Goal: Information Seeking & Learning: Learn about a topic

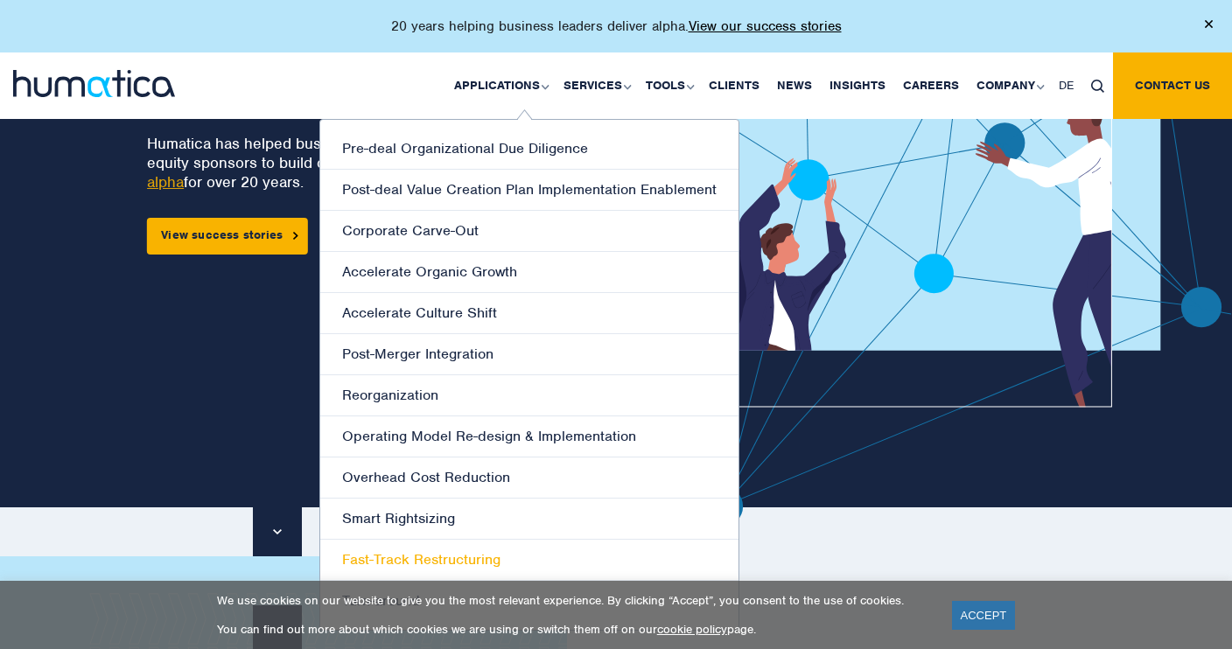
scroll to position [230, 0]
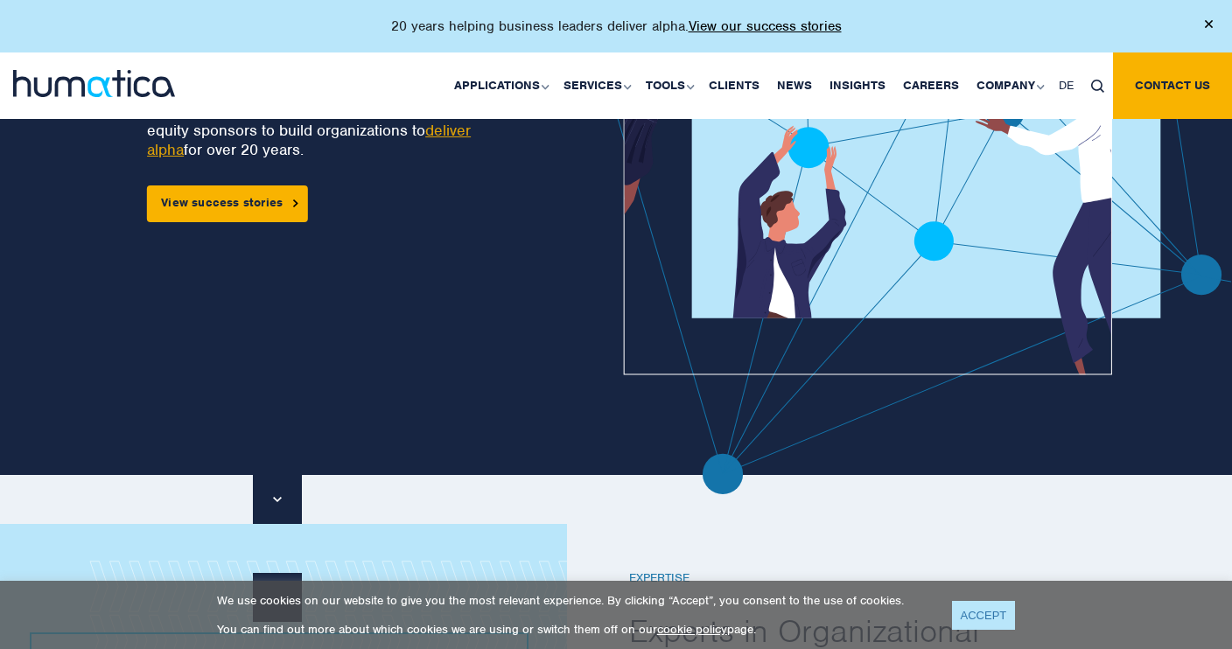
click at [978, 622] on link "ACCEPT" at bounding box center [984, 615] width 64 height 29
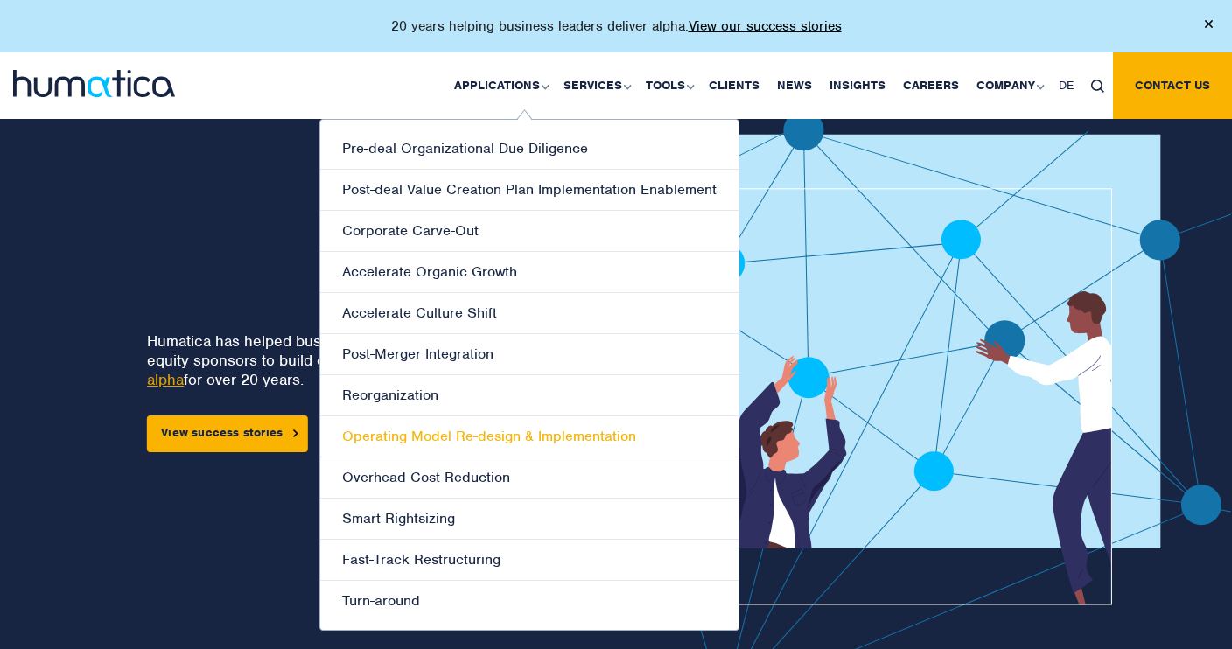
scroll to position [0, 0]
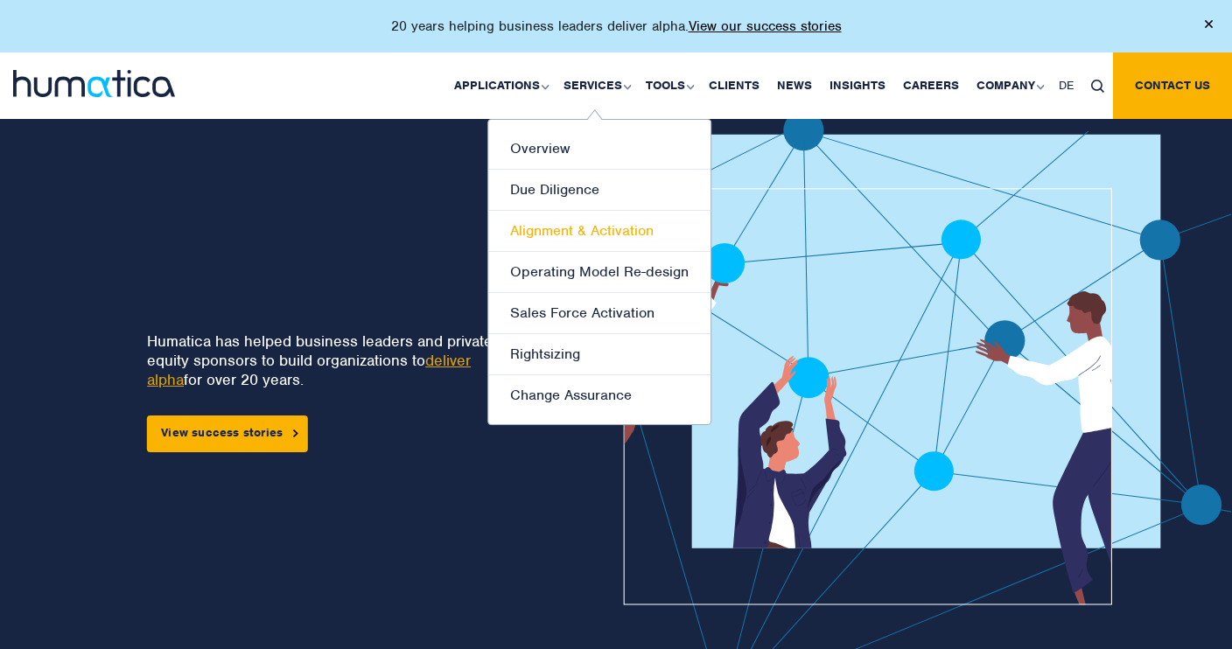
click at [635, 225] on link "Alignment & Activation" at bounding box center [599, 231] width 222 height 41
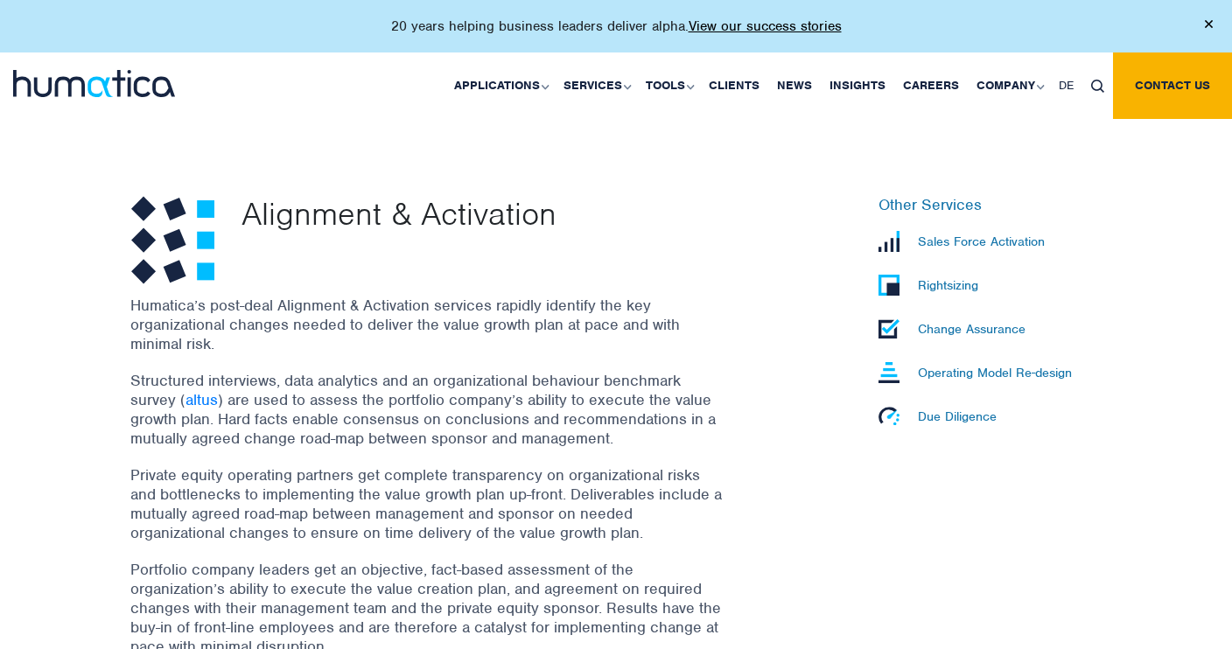
scroll to position [443, 0]
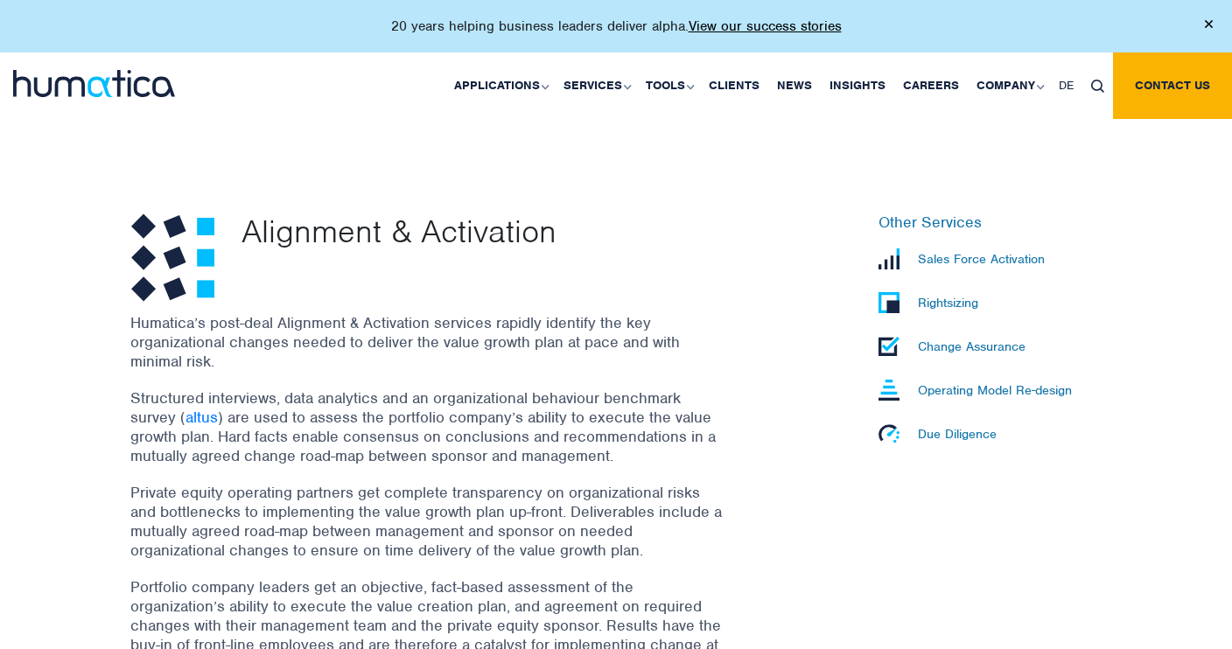
click at [967, 392] on p "Operating Model Re-design" at bounding box center [995, 390] width 154 height 16
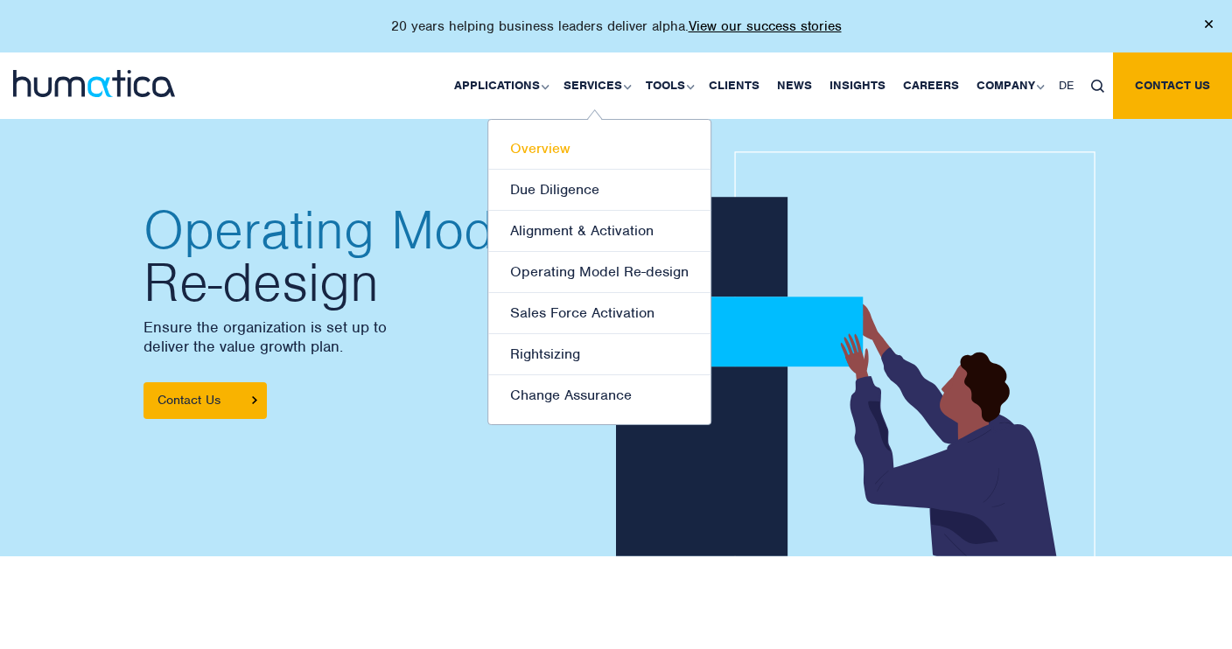
click at [552, 152] on link "Overview" at bounding box center [599, 149] width 222 height 41
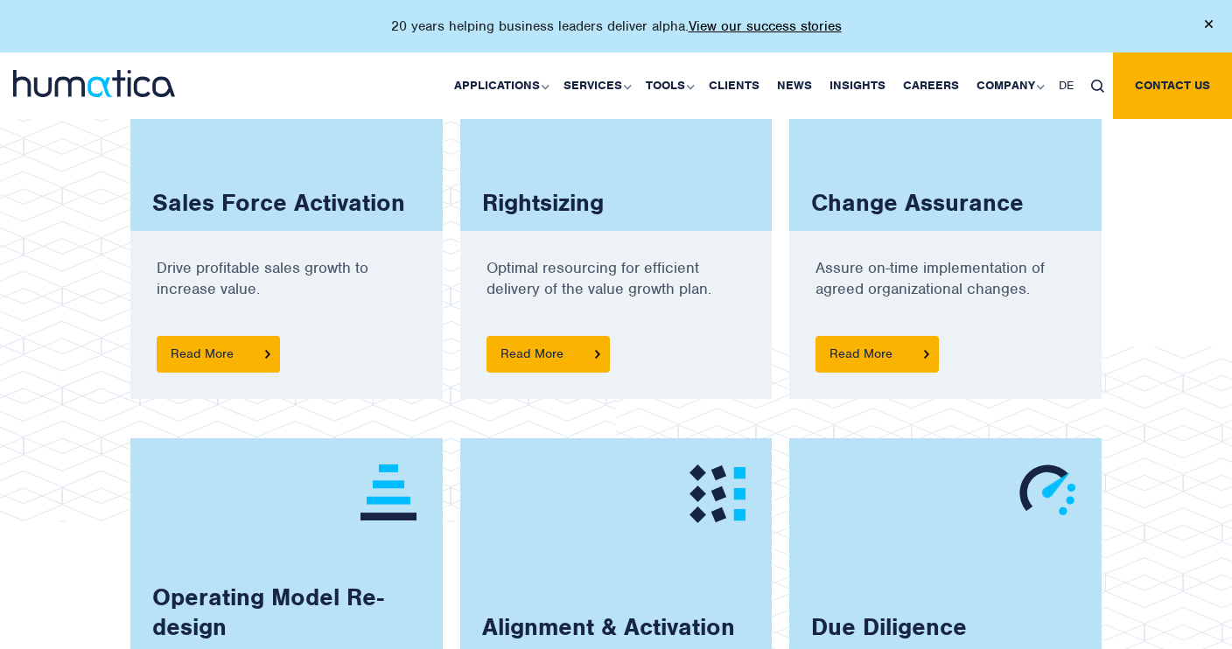
scroll to position [1309, 0]
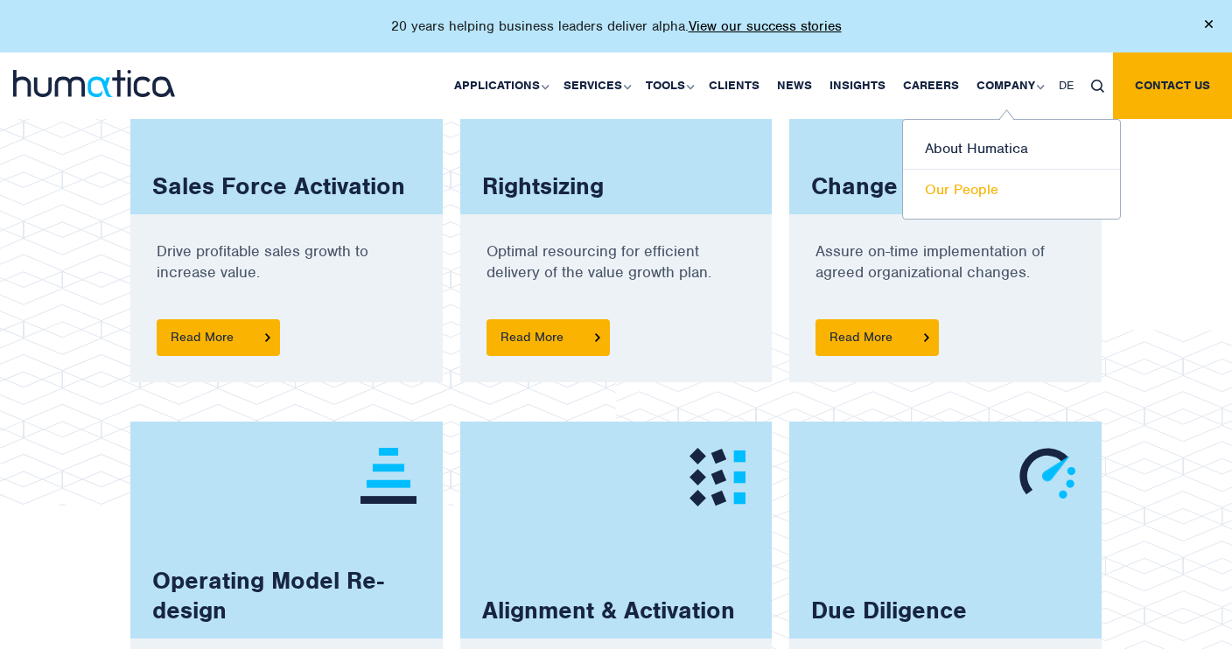
click at [954, 194] on link "Our People" at bounding box center [1011, 190] width 217 height 40
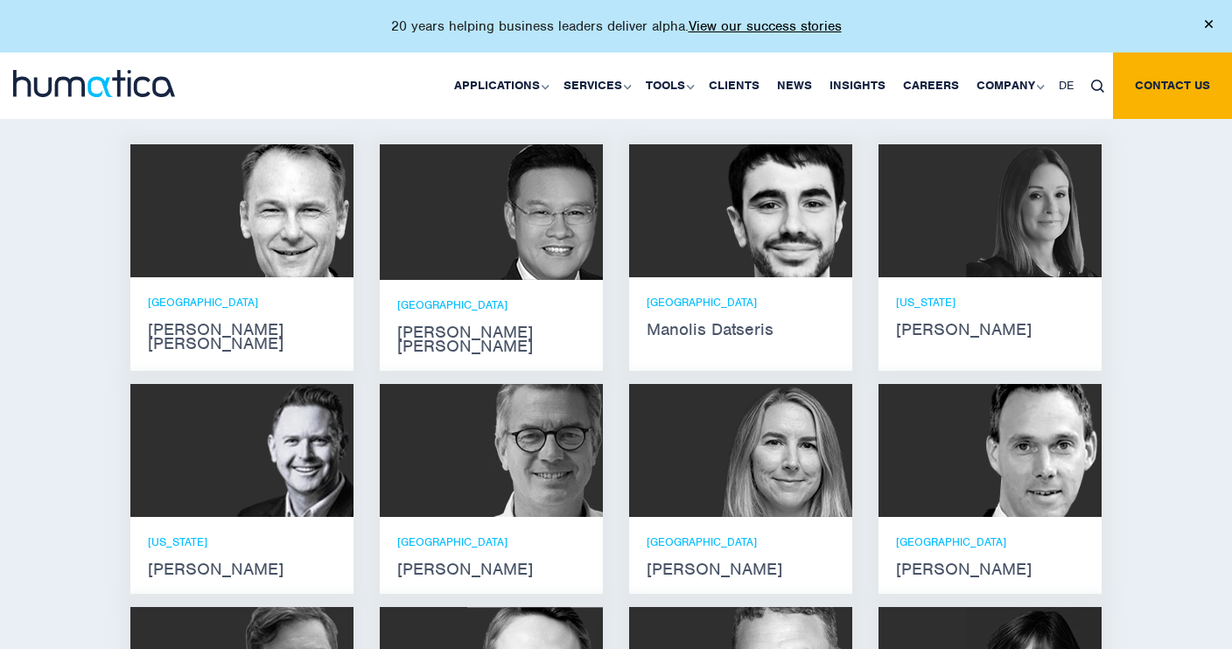
scroll to position [1099, 0]
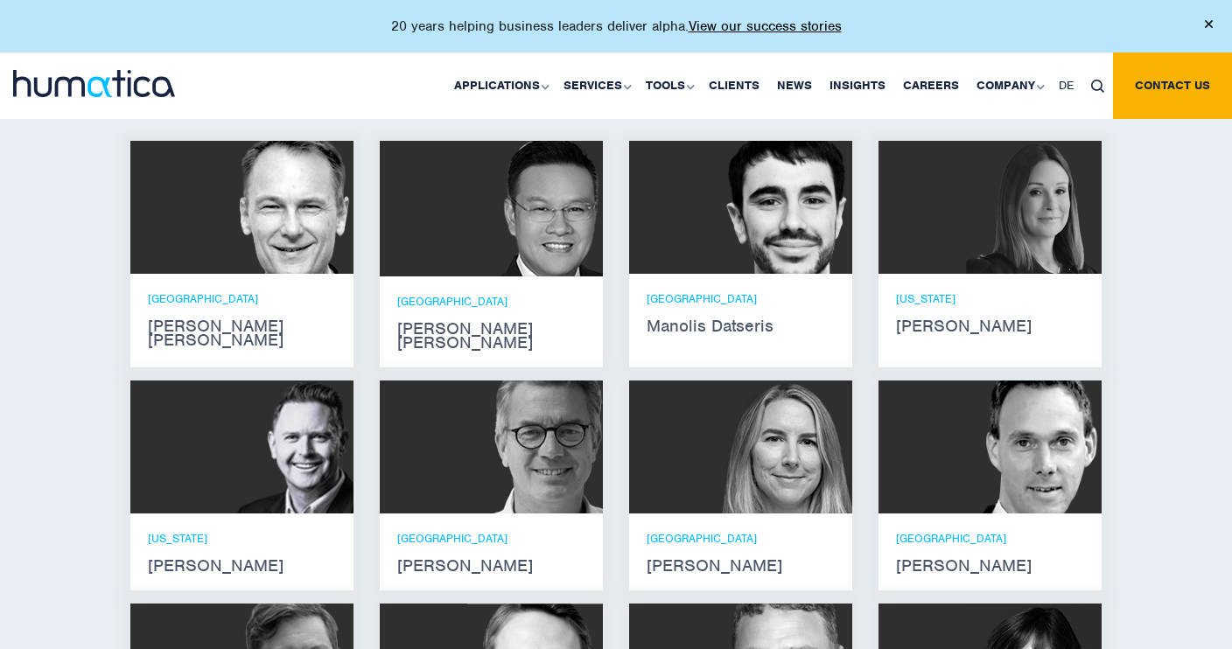
click at [680, 319] on strong "Manolis Datseris" at bounding box center [740, 326] width 188 height 14
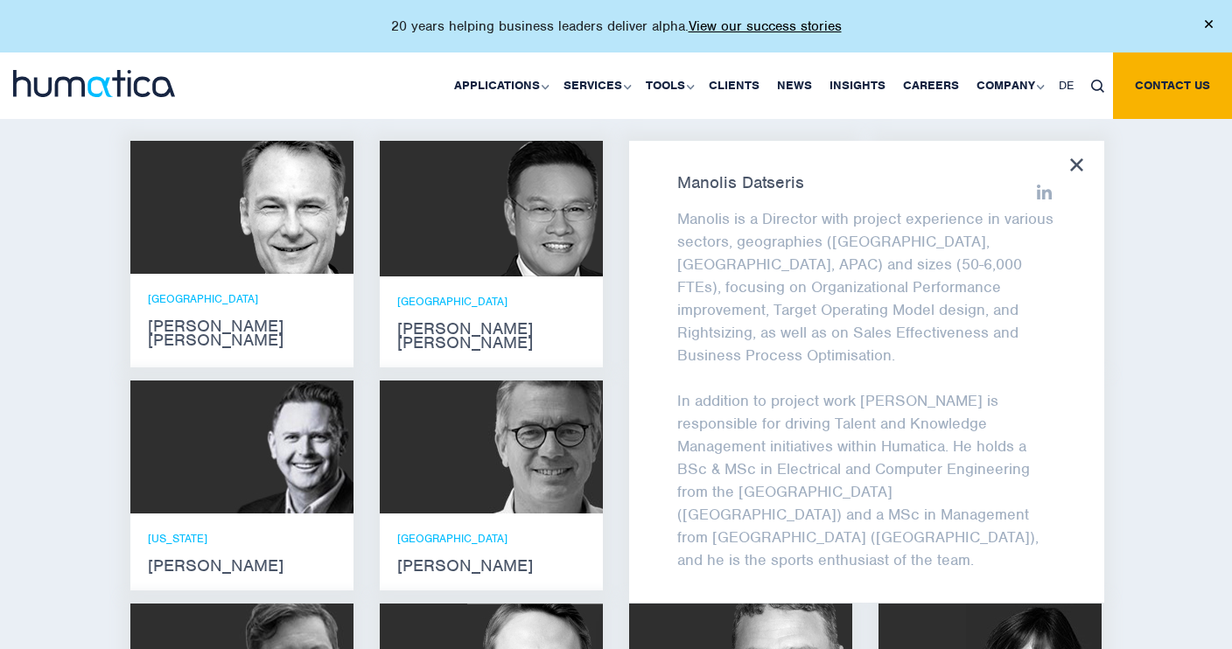
click at [1155, 482] on div "Meet our leadership team Andros Payne He holds degrees in Electrical and Mechan…" at bounding box center [616, 452] width 1232 height 905
click at [1122, 474] on div "Meet our leadership team Andros Payne He holds degrees in Electrical and Mechan…" at bounding box center [616, 452] width 1232 height 905
click at [1074, 161] on icon at bounding box center [1076, 164] width 13 height 13
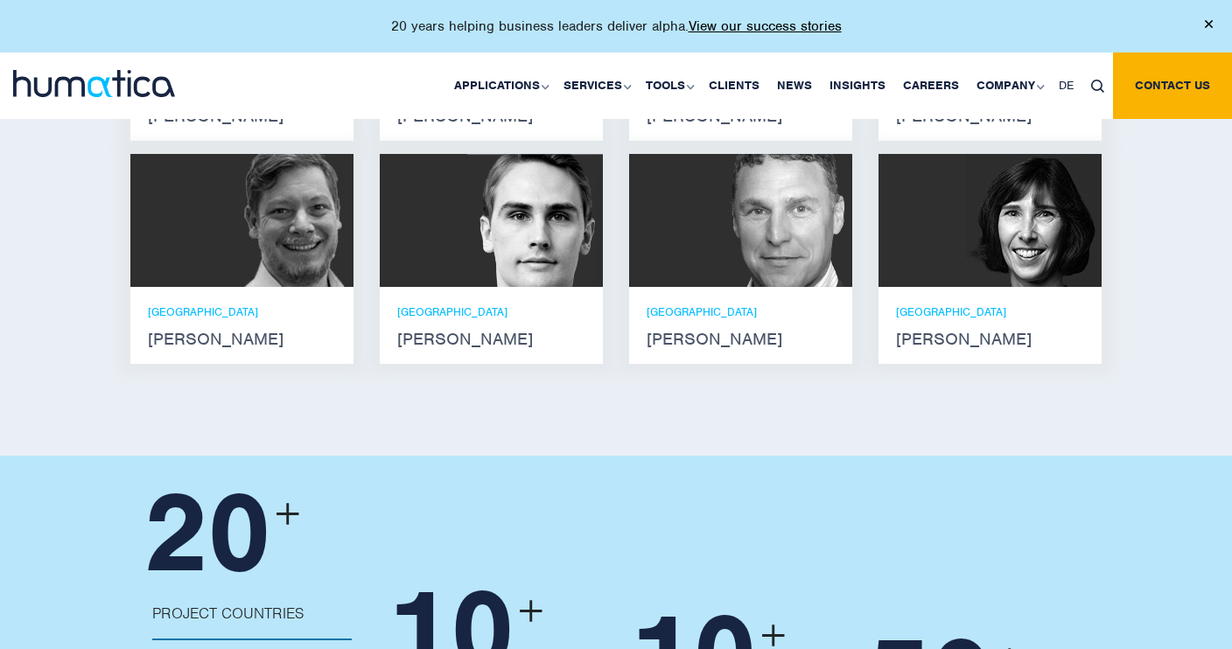
scroll to position [1560, 0]
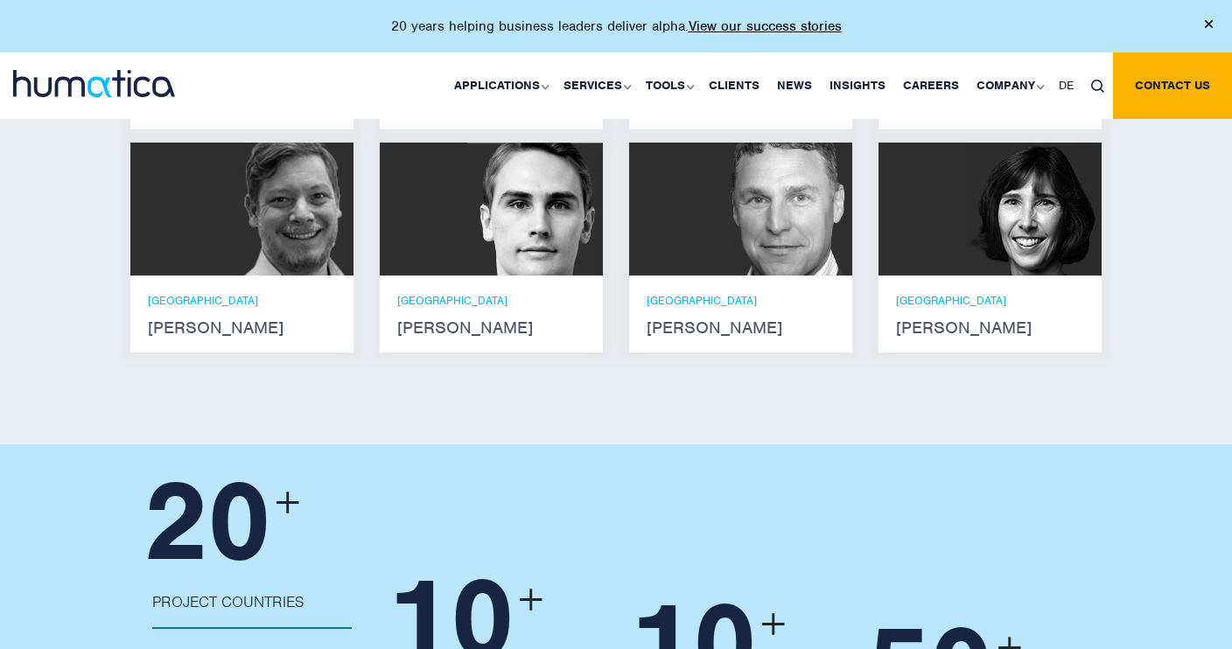
click at [709, 321] on strong "Bryan Turner" at bounding box center [740, 328] width 188 height 14
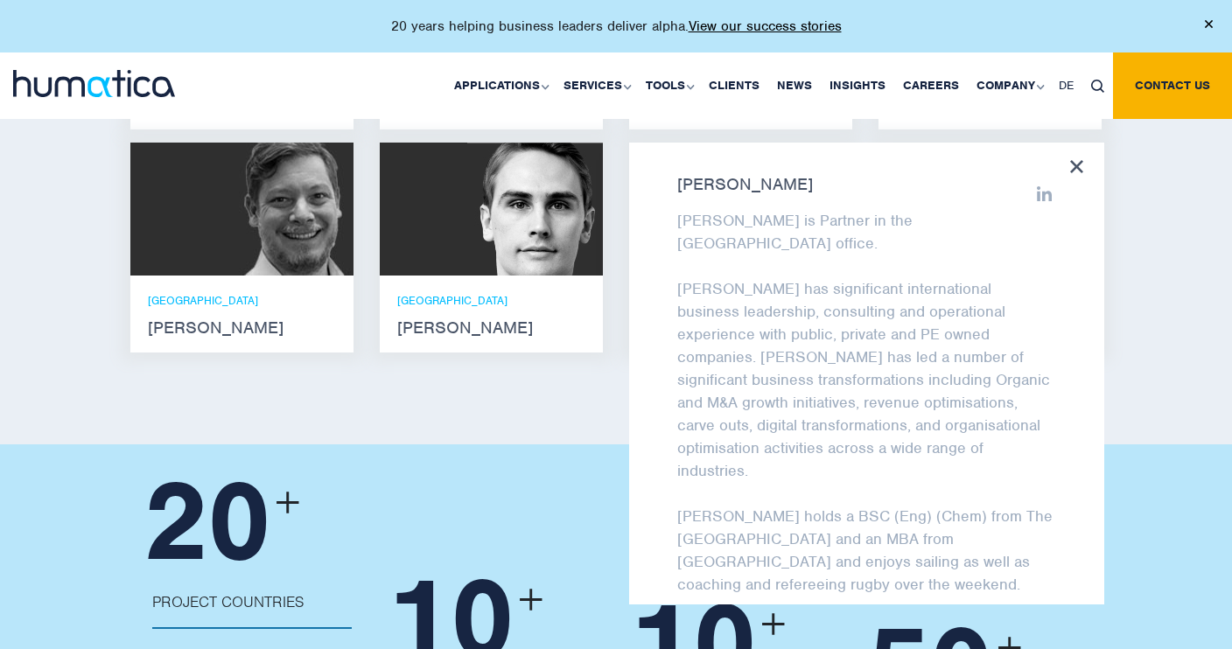
click at [1072, 160] on icon at bounding box center [1076, 166] width 13 height 13
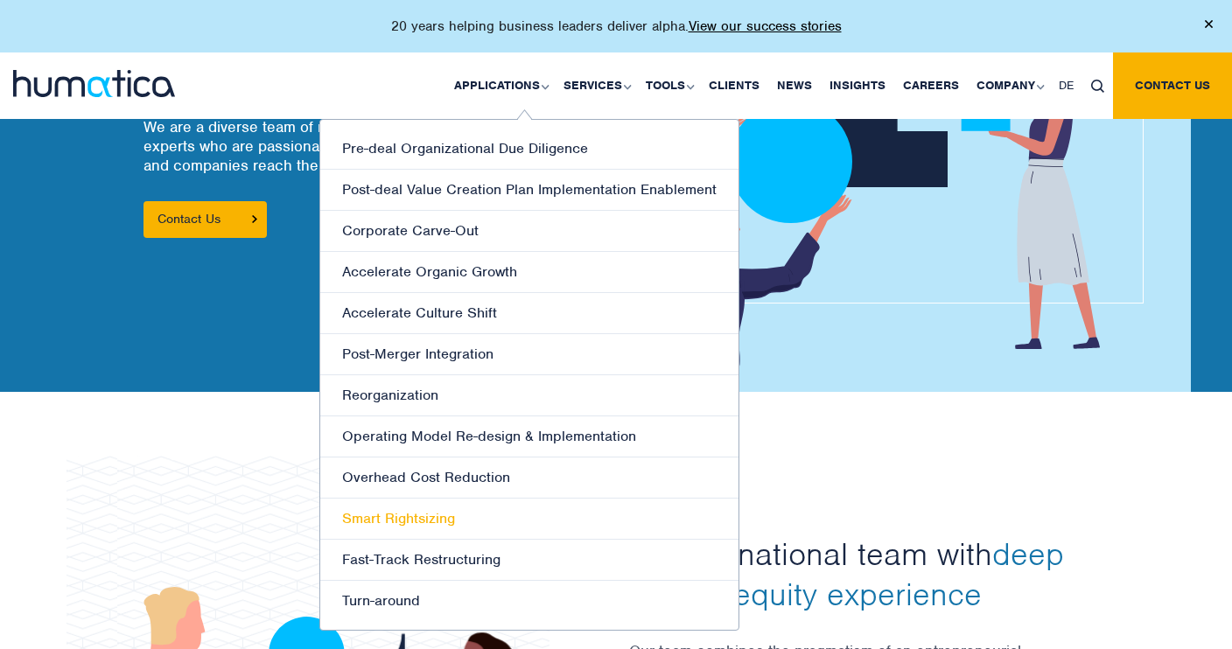
scroll to position [161, 0]
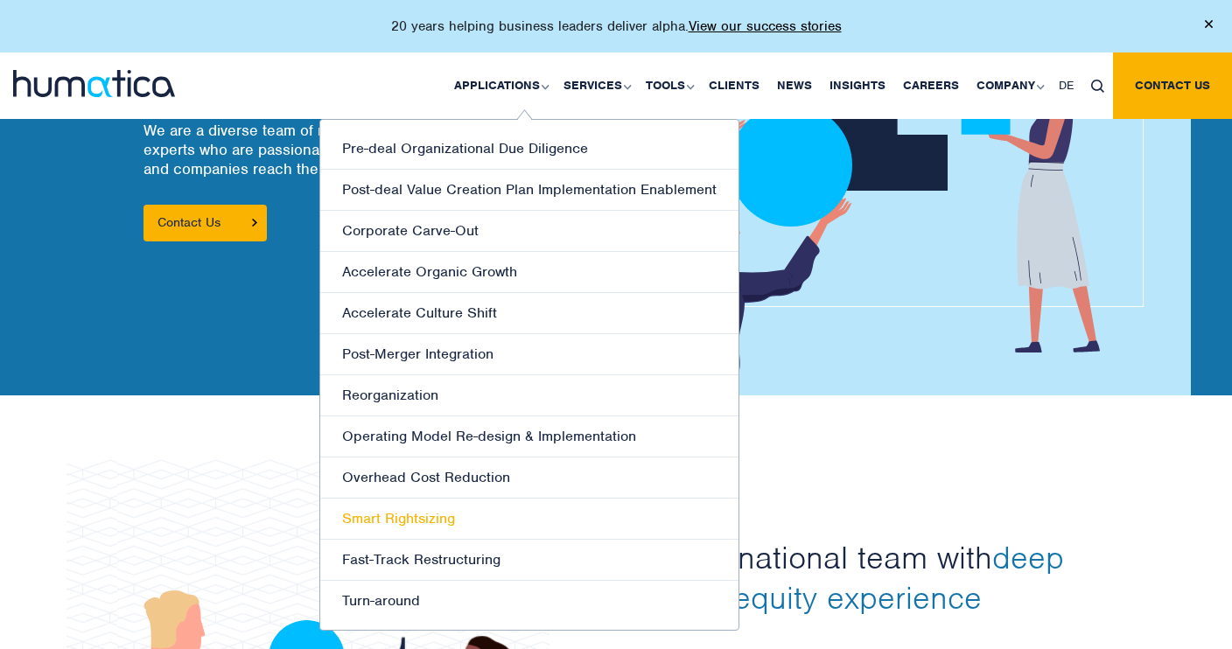
click at [429, 515] on link "Smart Rightsizing" at bounding box center [529, 519] width 418 height 41
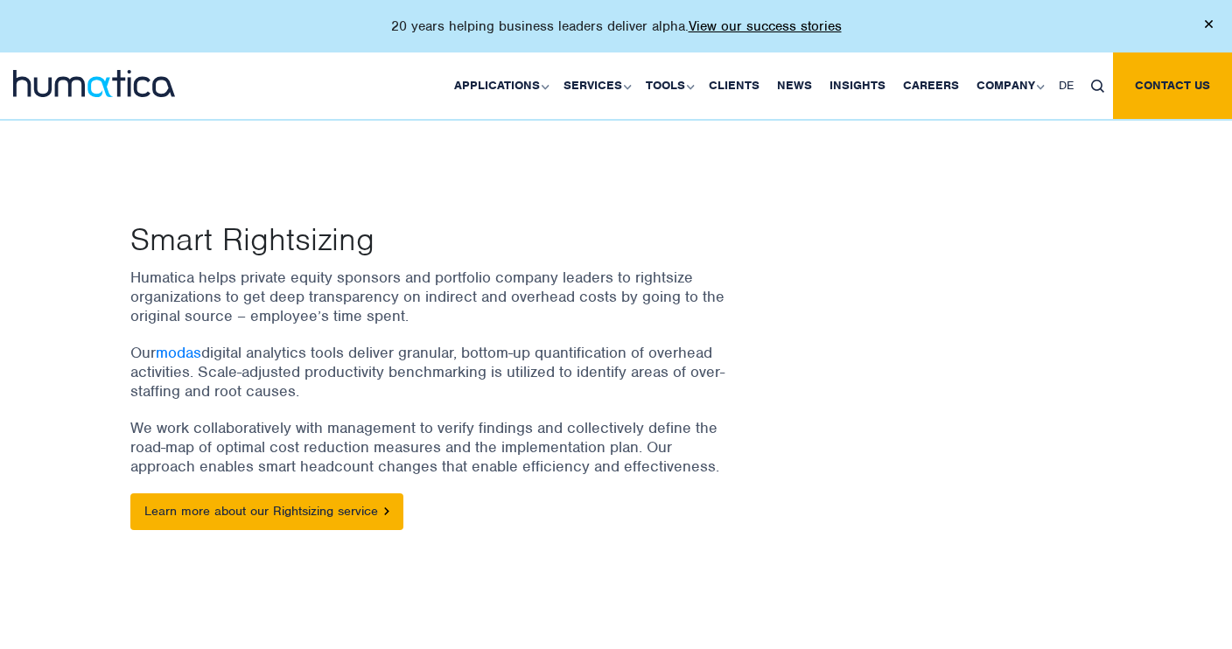
scroll to position [106, 0]
